Goal: Information Seeking & Learning: Learn about a topic

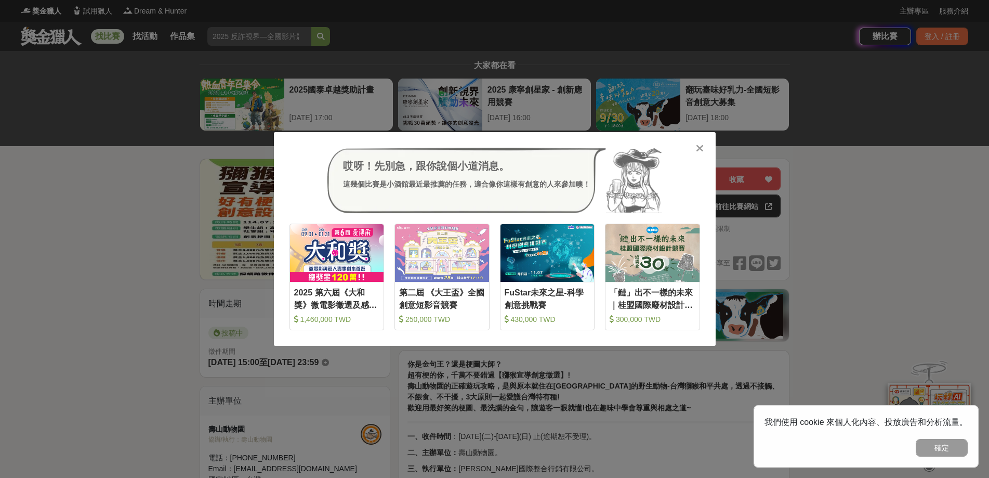
click at [702, 145] on icon at bounding box center [700, 148] width 8 height 10
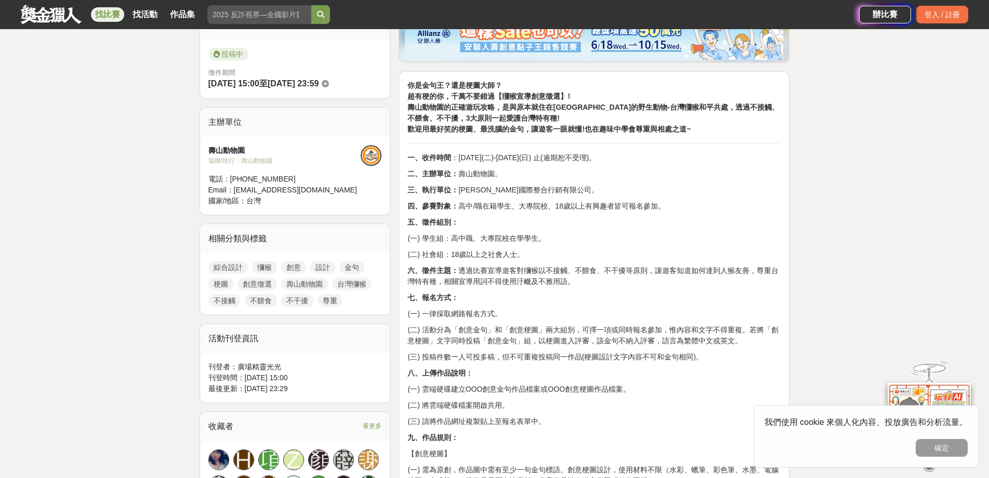
scroll to position [260, 0]
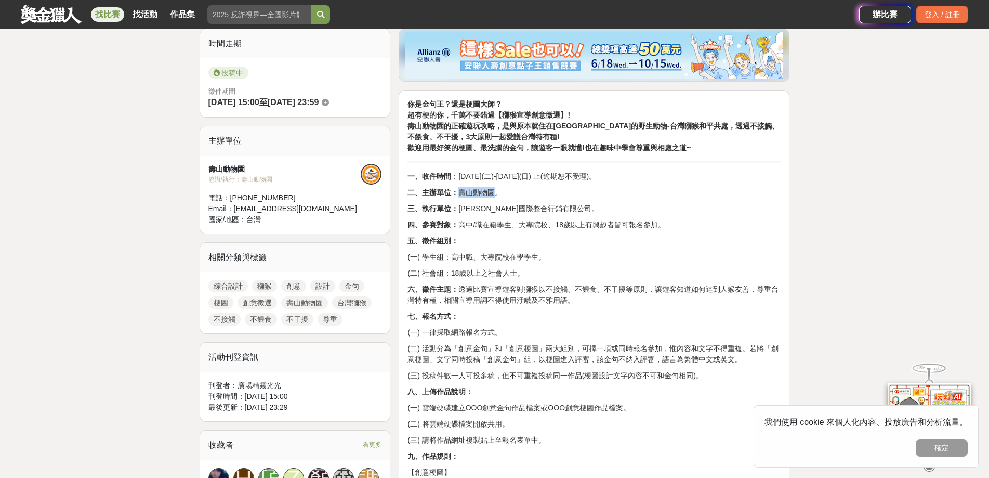
drag, startPoint x: 460, startPoint y: 193, endPoint x: 496, endPoint y: 192, distance: 35.4
click at [496, 192] on p "二、主辦單位： 壽山動物園。" at bounding box center [593, 192] width 373 height 11
copy p "壽山動物園"
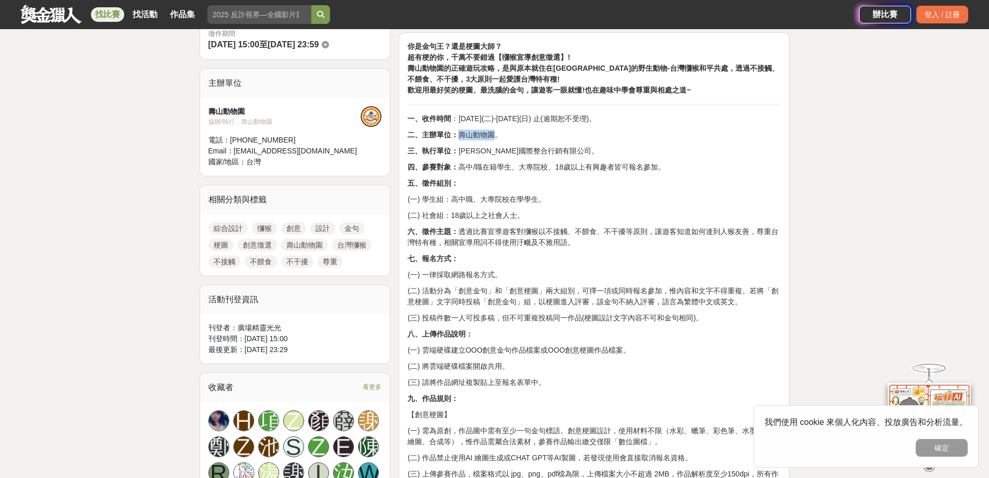
scroll to position [364, 0]
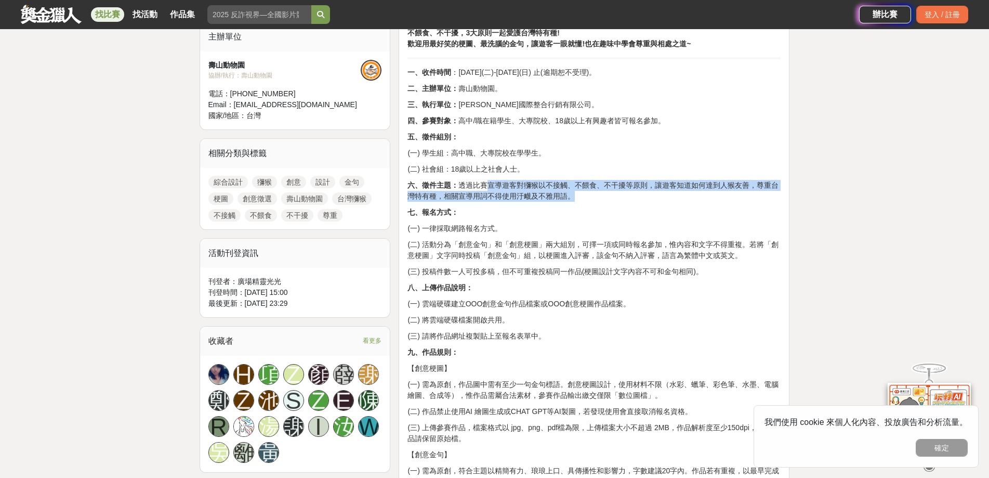
drag, startPoint x: 487, startPoint y: 186, endPoint x: 800, endPoint y: 195, distance: 313.0
copy p "宣導遊客對獼猴以不接觸、不餵食、不干擾等原則，讓遊客知道如何達到人猴友善，尊重台灣特有種，相關宣導用詞不得使用汙衊及不雅用語。"
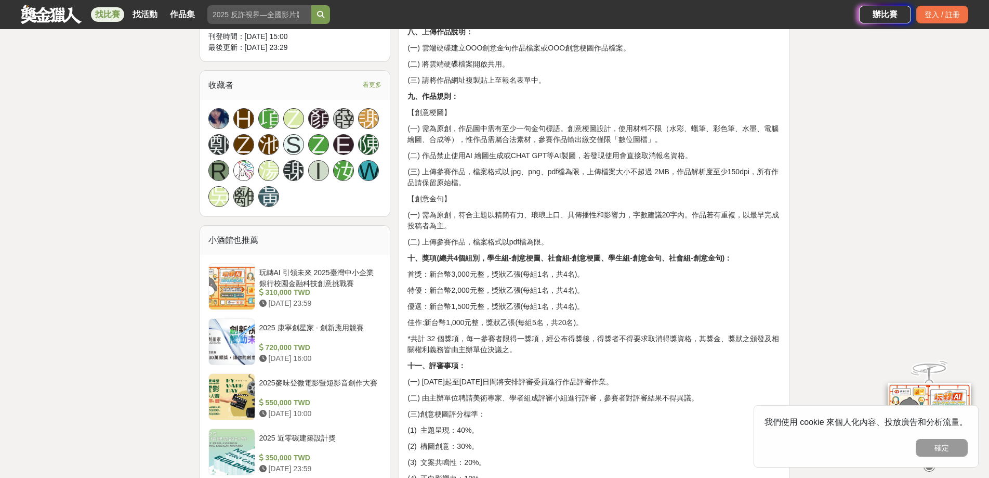
scroll to position [624, 0]
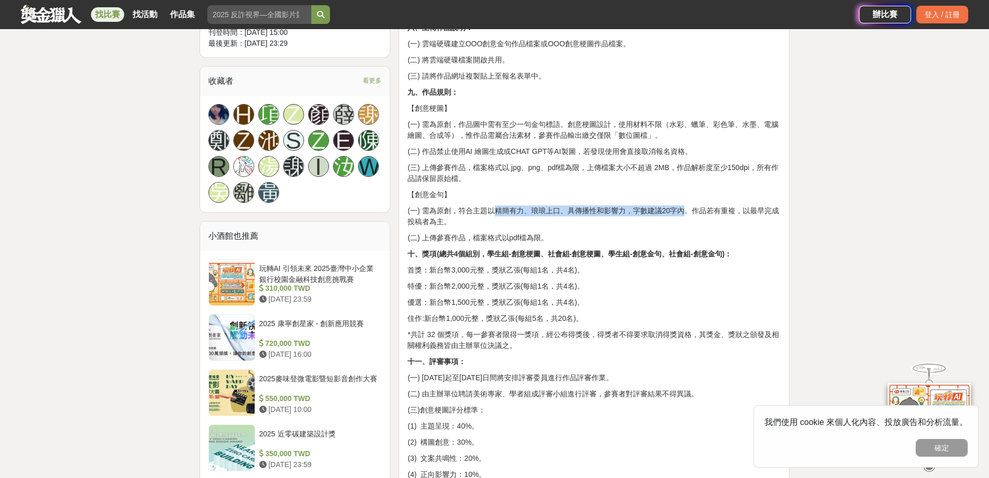
drag, startPoint x: 495, startPoint y: 210, endPoint x: 688, endPoint y: 215, distance: 192.3
click at [688, 215] on p "(一) 需為原創，符合主題以精簡有力、琅琅上口、具傳播性和影響力，字數建議20字內。作品若有重複，以最早完成投稿者為主。" at bounding box center [593, 216] width 373 height 22
copy p "精簡有力、琅琅上口、具傳播性和影響力，字數建議20字內"
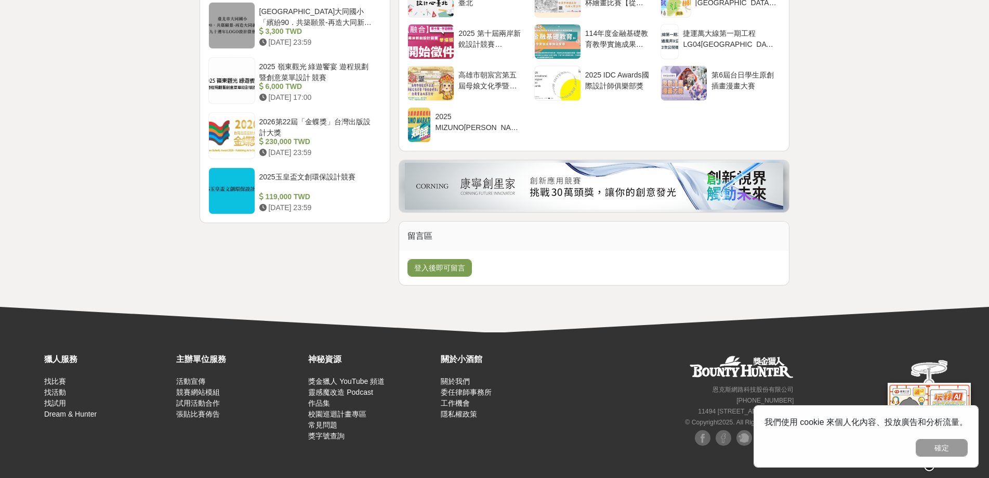
scroll to position [0, 0]
